Goal: Information Seeking & Learning: Learn about a topic

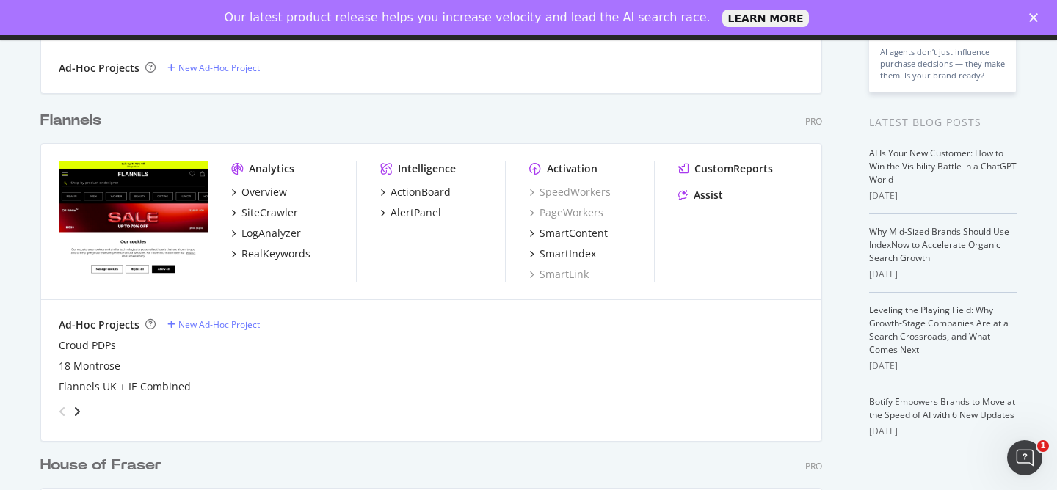
scroll to position [573, 0]
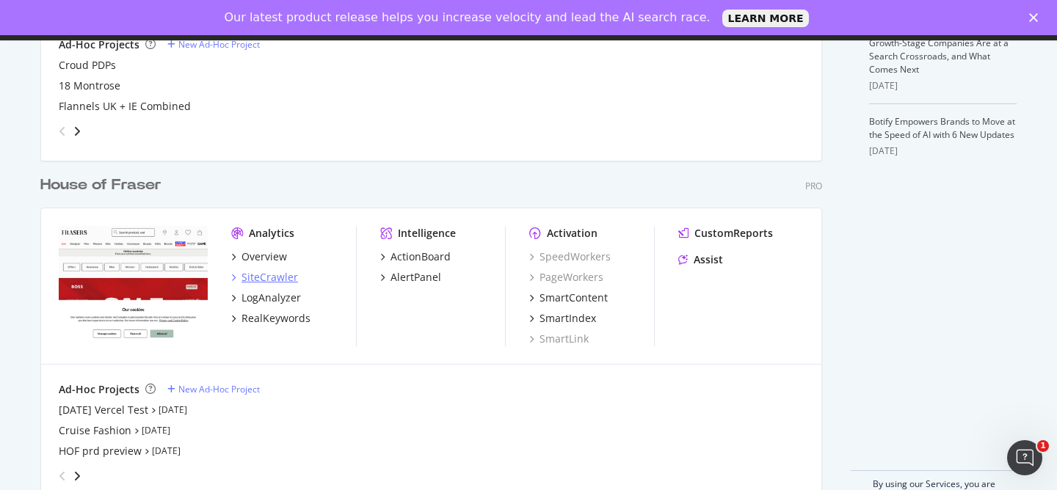
click at [275, 280] on div "SiteCrawler" at bounding box center [270, 277] width 57 height 15
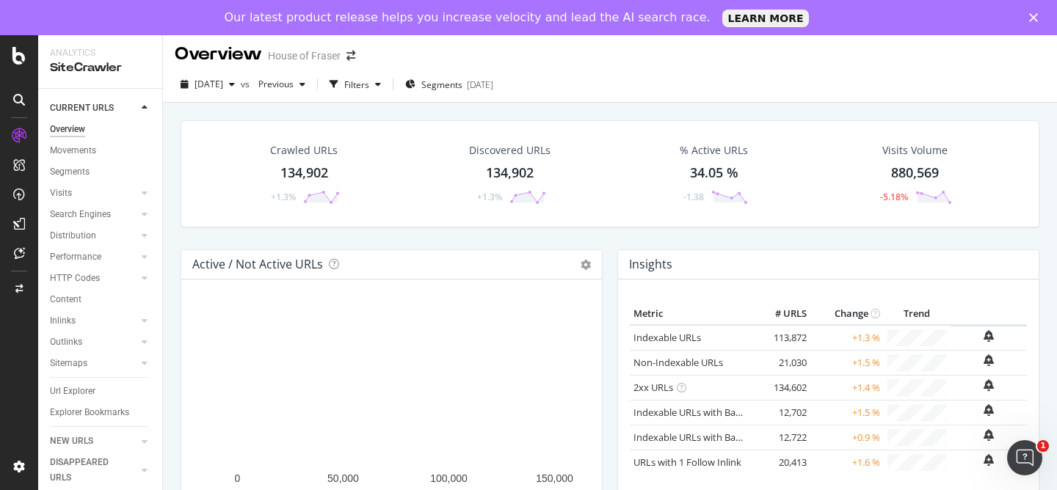
scroll to position [4, 0]
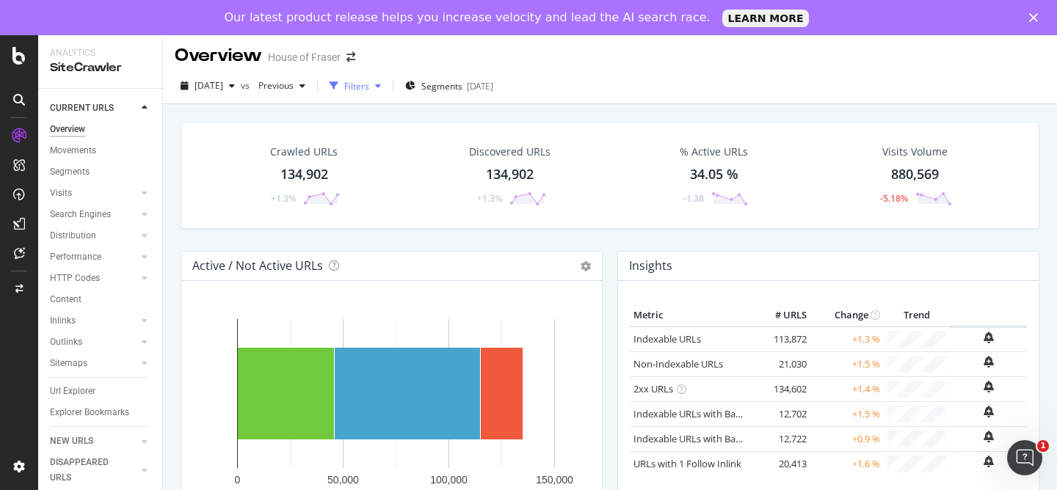
click at [381, 89] on icon "button" at bounding box center [378, 85] width 6 height 9
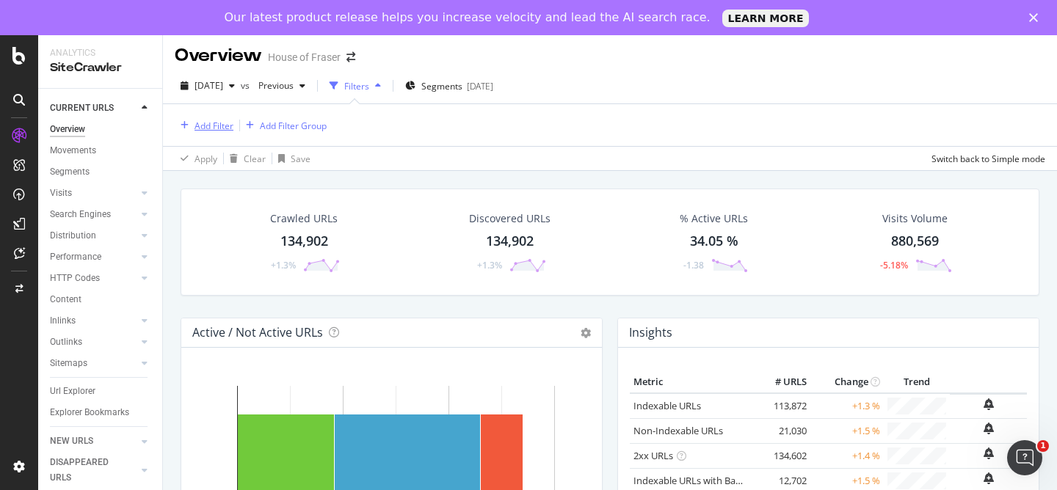
click at [225, 126] on div "Add Filter" at bounding box center [214, 126] width 39 height 12
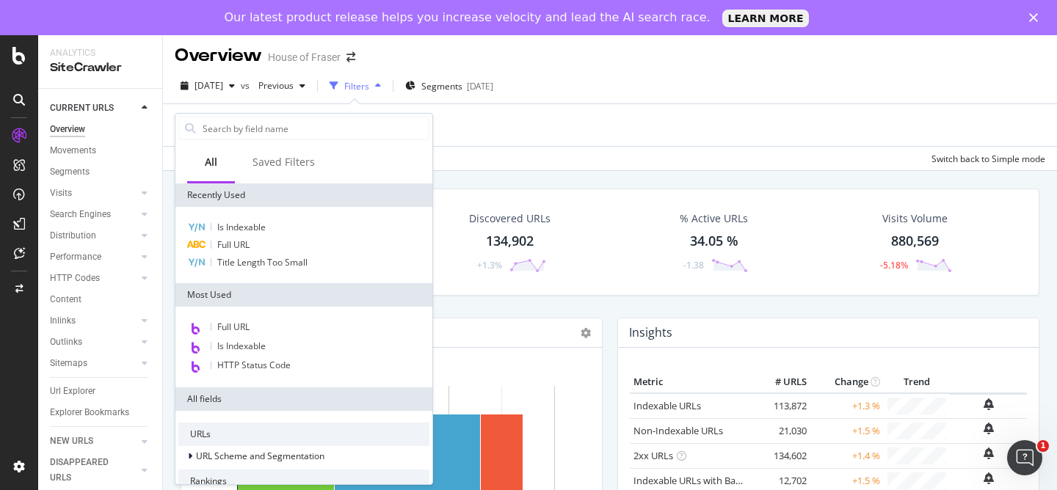
type input "/women/trousers/cargo-trousers/black"
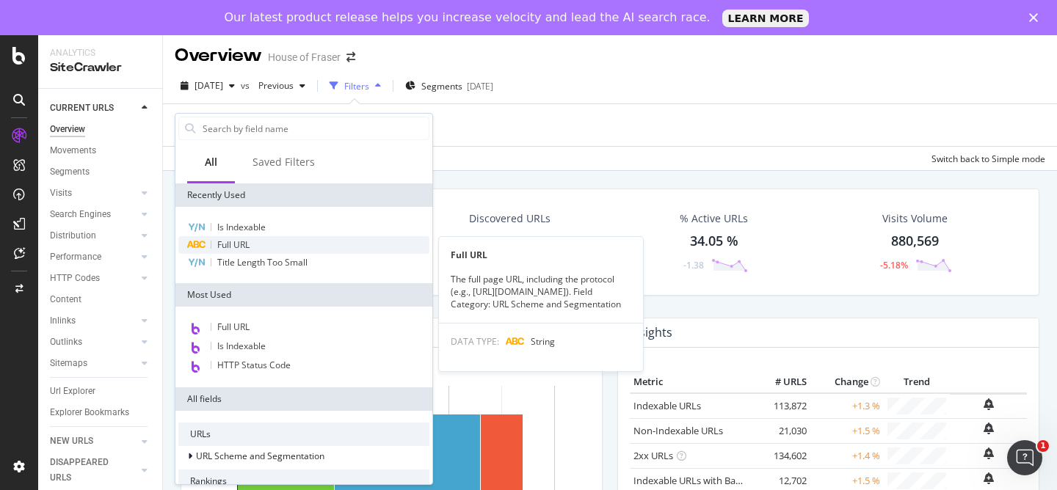
click at [245, 247] on span "Full URL" at bounding box center [233, 245] width 32 height 12
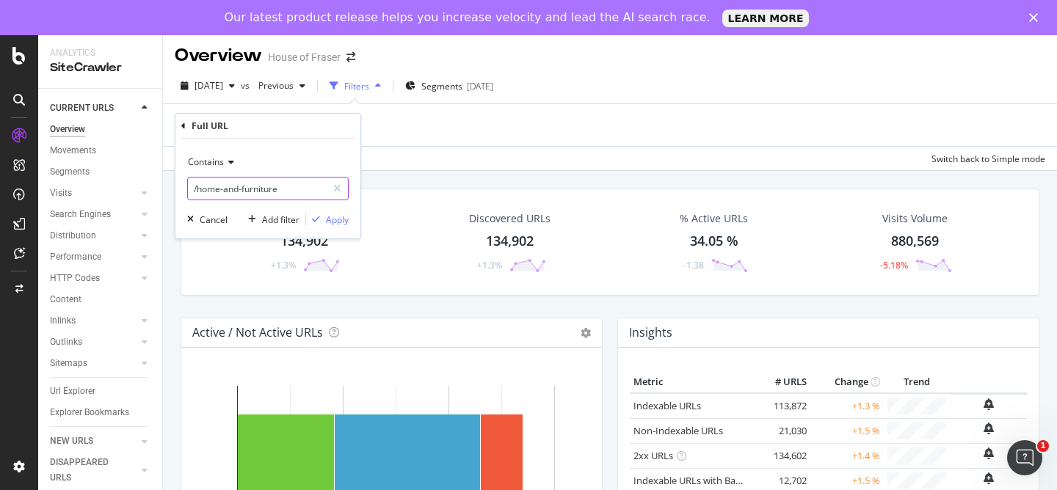
click at [284, 186] on input "/home-and-furniture" at bounding box center [257, 188] width 139 height 23
paste input "women/trousers/cargo-trousers/black"
type input "/women/trousers/cargo-trousers/black"
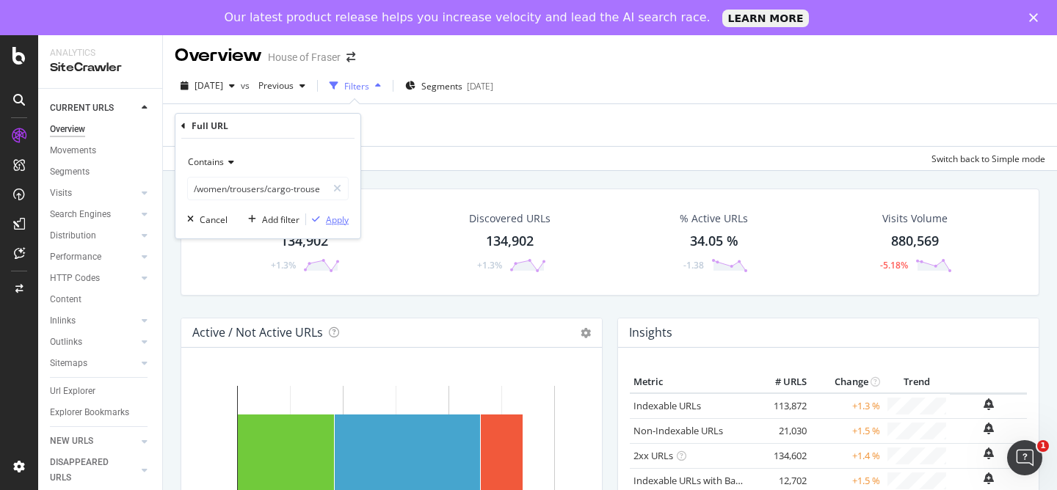
click at [338, 218] on div "Apply" at bounding box center [337, 220] width 23 height 12
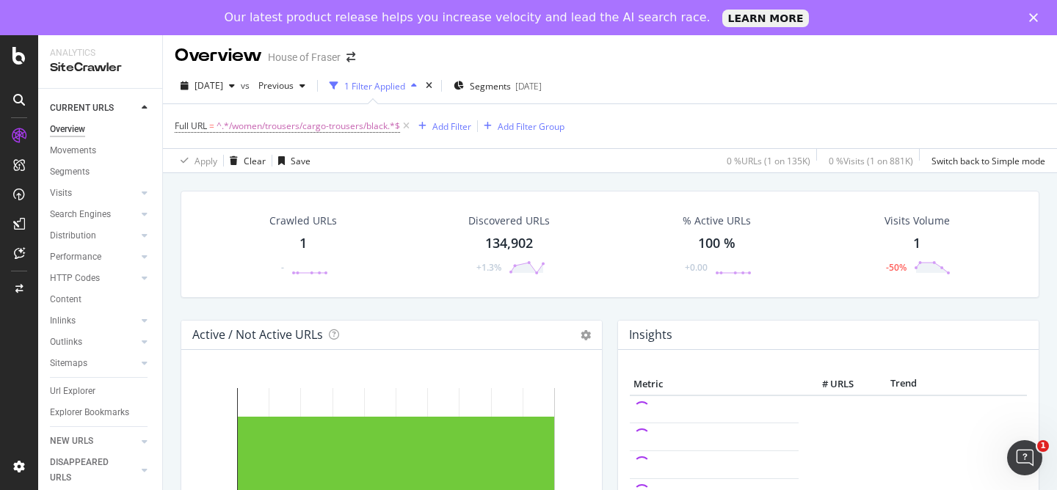
click at [294, 247] on div "Crawled URLs 1 -" at bounding box center [303, 244] width 97 height 76
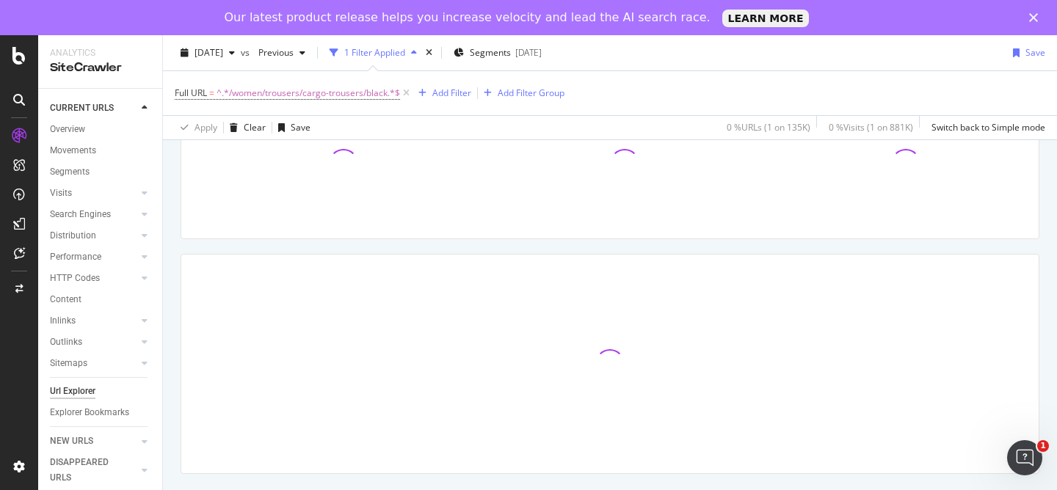
scroll to position [148, 0]
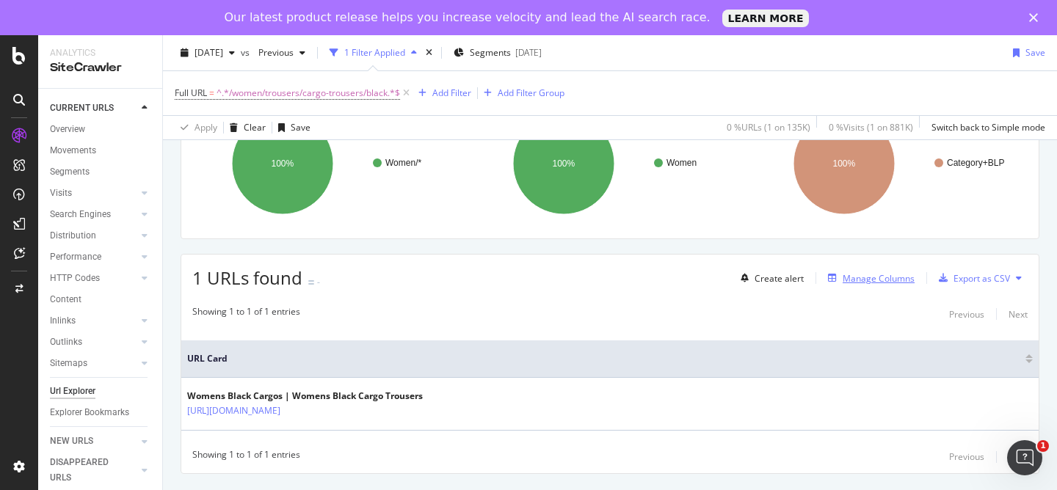
click at [896, 283] on div "Manage Columns" at bounding box center [879, 278] width 72 height 12
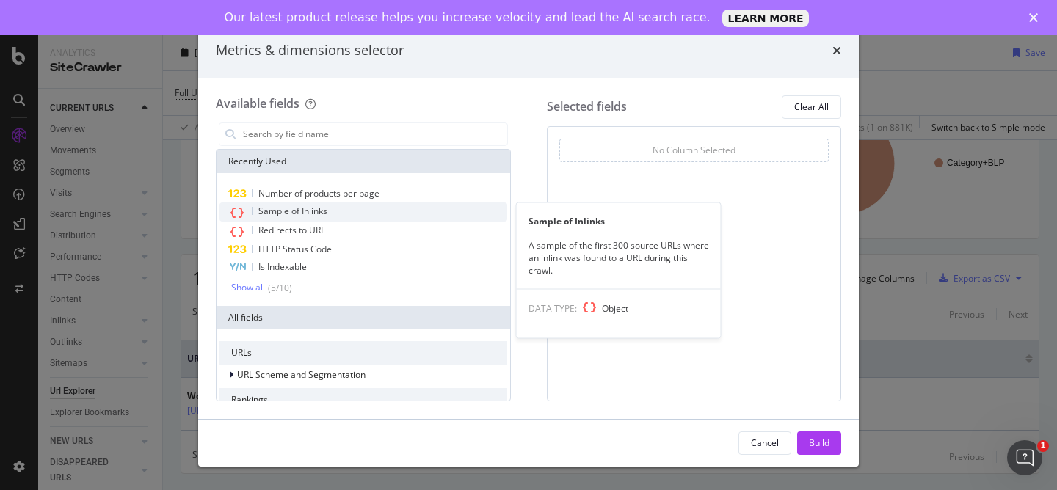
click at [313, 213] on span "Sample of Inlinks" at bounding box center [292, 211] width 69 height 12
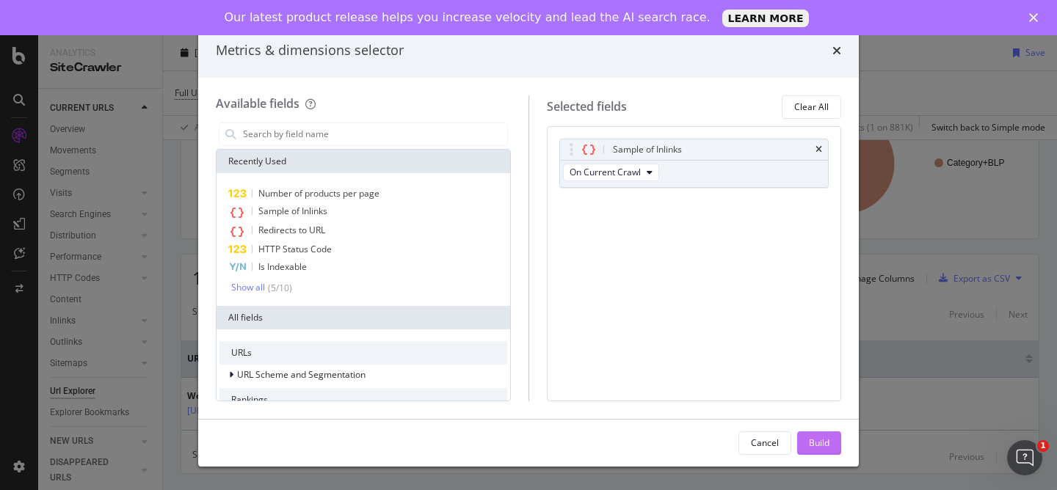
click at [808, 451] on button "Build" at bounding box center [819, 443] width 44 height 23
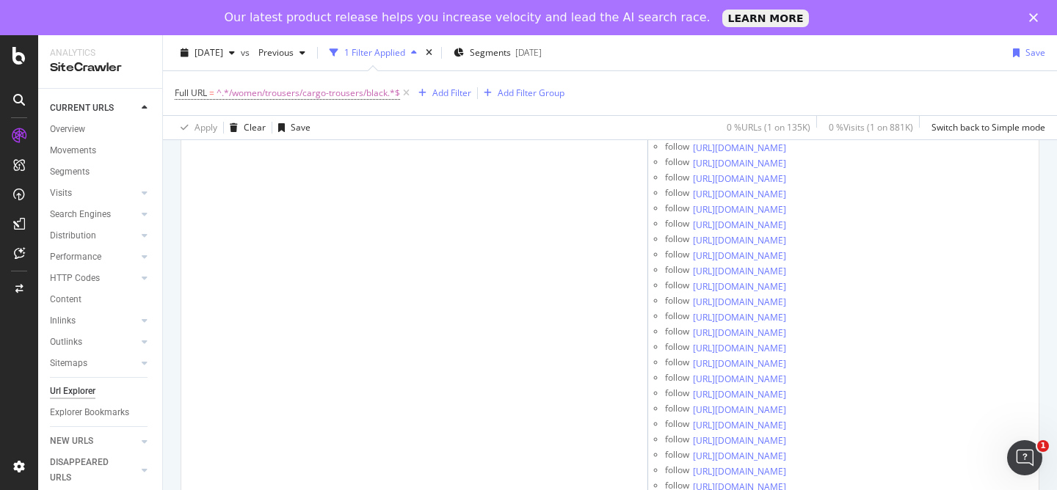
scroll to position [913, 0]
